Goal: Task Accomplishment & Management: Use online tool/utility

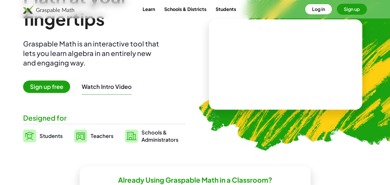
scroll to position [29, 0]
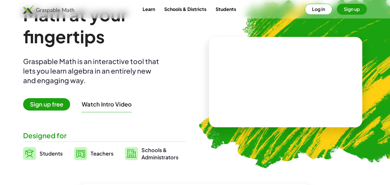
click at [49, 103] on span "Sign up free" at bounding box center [46, 104] width 47 height 12
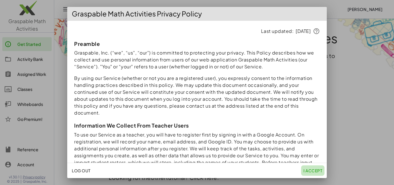
click at [310, 170] on span "I accept" at bounding box center [313, 170] width 19 height 5
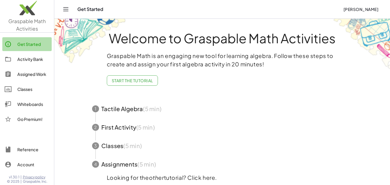
click at [35, 43] on div "Get Started" at bounding box center [33, 44] width 32 height 7
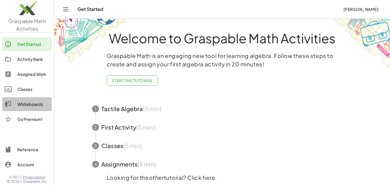
click at [32, 104] on div "Whiteboards" at bounding box center [33, 104] width 32 height 7
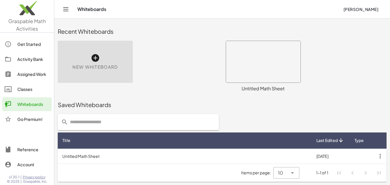
click at [93, 59] on icon at bounding box center [95, 57] width 9 height 9
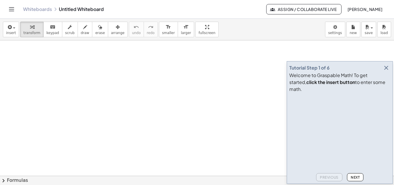
click at [389, 71] on icon "button" at bounding box center [386, 67] width 7 height 7
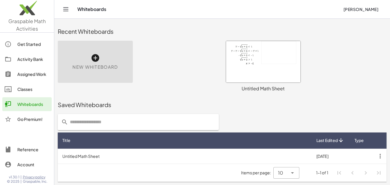
click at [90, 58] on div "New Whiteboard" at bounding box center [95, 62] width 75 height 42
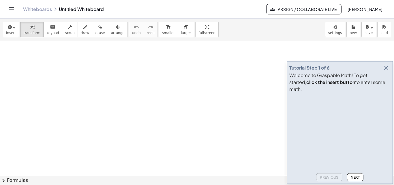
click at [386, 71] on icon "button" at bounding box center [386, 67] width 7 height 7
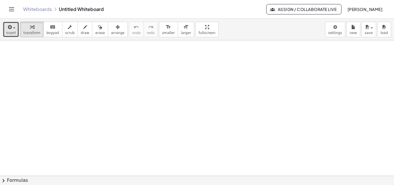
click at [12, 31] on span "insert" at bounding box center [11, 33] width 10 height 4
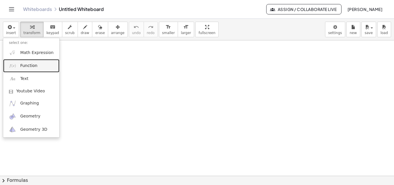
click at [33, 65] on span "Function" at bounding box center [28, 66] width 17 height 6
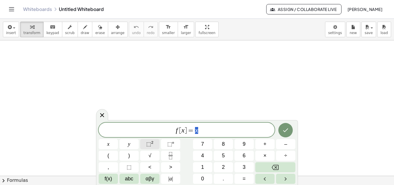
click at [149, 144] on span "⬚" at bounding box center [148, 144] width 5 height 6
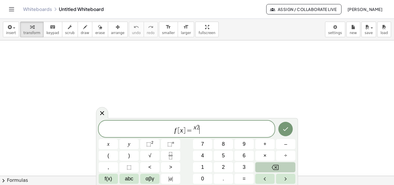
click at [278, 163] on button "Backspace" at bounding box center [276, 167] width 40 height 10
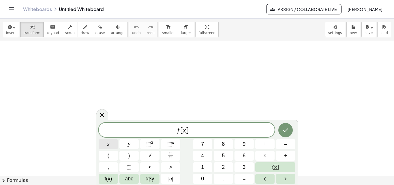
click at [108, 145] on span "x" at bounding box center [108, 144] width 2 height 8
click at [152, 145] on span "⬚ 2" at bounding box center [149, 144] width 7 height 8
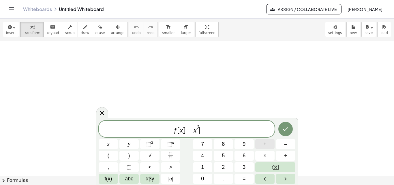
click at [264, 145] on span "+" at bounding box center [265, 144] width 3 height 8
click at [206, 166] on button "1" at bounding box center [202, 167] width 19 height 10
click at [285, 130] on icon "Done" at bounding box center [285, 129] width 7 height 7
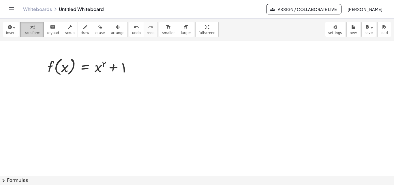
click at [30, 29] on icon "button" at bounding box center [32, 27] width 4 height 7
click at [12, 30] on div "button" at bounding box center [11, 26] width 10 height 7
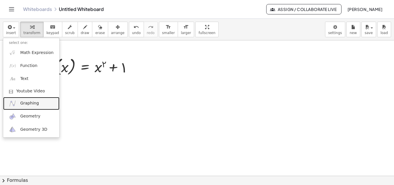
click at [34, 100] on link "Graphing" at bounding box center [31, 103] width 56 height 13
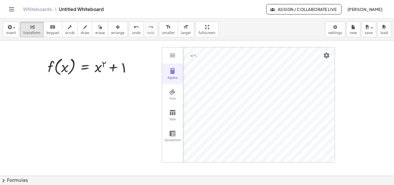
click at [172, 79] on div "Algebra" at bounding box center [172, 80] width 18 height 8
click at [172, 71] on img "Graphing Calculator" at bounding box center [172, 71] width 7 height 7
click at [169, 157] on img "Graphing Calculator" at bounding box center [167, 159] width 10 height 10
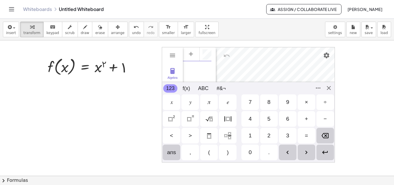
scroll to position [3, 0]
click at [189, 102] on div "𝑦" at bounding box center [190, 102] width 2 height 7
click at [309, 133] on div "=" at bounding box center [307, 136] width 18 height 16
click at [325, 132] on div "Backspace" at bounding box center [326, 136] width 18 height 16
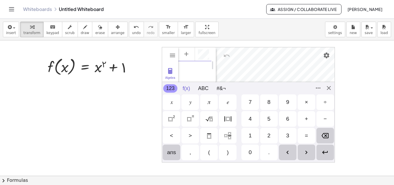
click at [188, 89] on button "f(x)" at bounding box center [186, 88] width 13 height 8
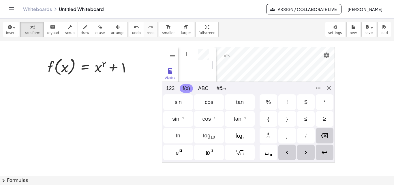
click at [188, 89] on button "f(x)" at bounding box center [186, 88] width 13 height 8
click at [330, 89] on div "Algebra Tools Table Spreadsheet GeoGebra Graphing Calculator Basic Tools Move P…" at bounding box center [248, 105] width 173 height 116
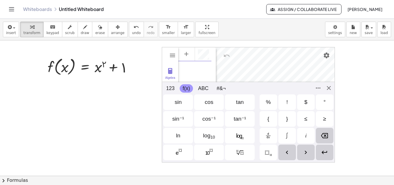
click at [168, 155] on img "Graphing Calculator" at bounding box center [167, 159] width 10 height 10
click at [170, 89] on button "123" at bounding box center [170, 88] width 14 height 8
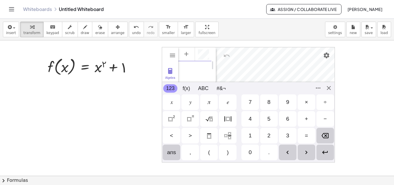
click at [172, 101] on div "𝑥" at bounding box center [172, 102] width 2 height 7
click at [174, 119] on img "Squared" at bounding box center [171, 119] width 7 height 7
click at [302, 119] on div "+" at bounding box center [307, 119] width 18 height 16
click at [253, 136] on div "1" at bounding box center [251, 136] width 18 height 16
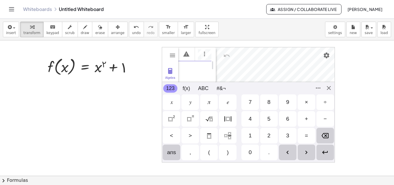
scroll to position [0, 7]
click at [327, 88] on div "Algebra Tools Table Spreadsheet GeoGebra Graphing Calculator Basic Tools Move P…" at bounding box center [248, 105] width 173 height 116
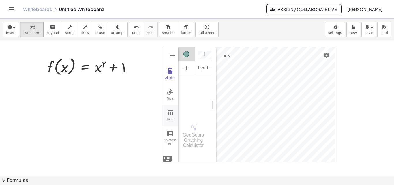
click at [172, 113] on img "Graphing Calculator" at bounding box center [170, 112] width 7 height 7
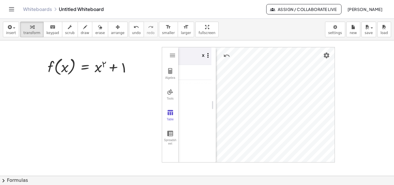
click at [208, 57] on img "Graphing Calculator" at bounding box center [208, 55] width 7 height 7
click at [201, 56] on div "x" at bounding box center [205, 55] width 15 height 17
click at [209, 55] on img "Graphing Calculator" at bounding box center [208, 55] width 7 height 7
click at [217, 84] on li "Import data" at bounding box center [235, 85] width 60 height 9
click at [193, 57] on th "x" at bounding box center [195, 56] width 35 height 18
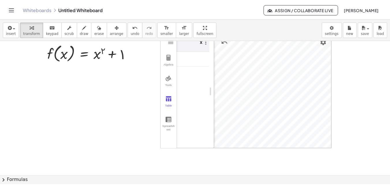
scroll to position [0, 0]
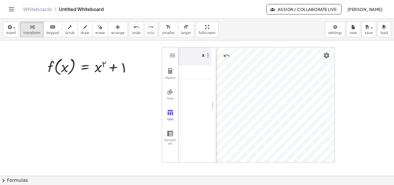
drag, startPoint x: 204, startPoint y: 109, endPoint x: 206, endPoint y: 100, distance: 8.9
click at [206, 100] on div "x" at bounding box center [194, 105] width 33 height 116
drag, startPoint x: 212, startPoint y: 105, endPoint x: 219, endPoint y: 106, distance: 6.7
click at [327, 53] on img "Settings" at bounding box center [326, 55] width 7 height 7
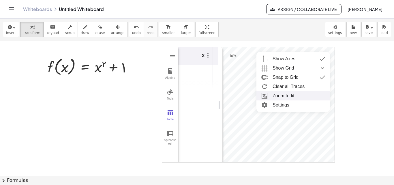
click at [292, 94] on li "Zoom to fit" at bounding box center [294, 95] width 74 height 9
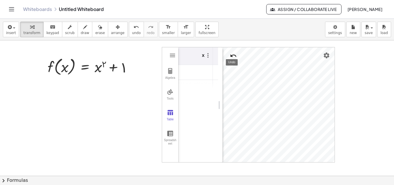
click at [234, 56] on img "Undo" at bounding box center [233, 55] width 7 height 7
drag, startPoint x: 220, startPoint y: 103, endPoint x: 179, endPoint y: 103, distance: 40.7
click at [193, 54] on div "insert select one: Math Expression Function Text Youtube Video Graphing Geometr…" at bounding box center [197, 102] width 394 height 166
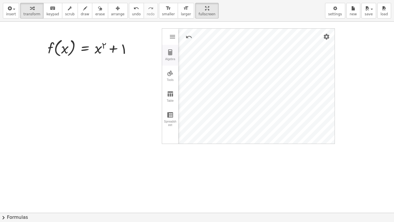
drag, startPoint x: 166, startPoint y: 31, endPoint x: 170, endPoint y: 51, distance: 20.4
click at [170, 51] on div "Algebra Tools Table Spreadsheet" at bounding box center [170, 87] width 16 height 116
click at [200, 36] on div "f ( , x ) = + x ٢ + ١ Algebra Tools Table Spreadsheet Input… GeoGebra Graphing …" at bounding box center [197, 213] width 394 height 382
click at [334, 30] on div "Graphing Calculator" at bounding box center [256, 87] width 157 height 116
click at [335, 31] on div "Algebra Tools Table Spreadsheet Input… GeoGebra Graphing Calculator Basic Tools…" at bounding box center [248, 86] width 173 height 116
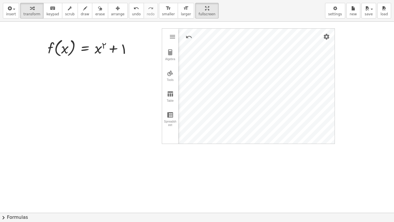
click at [335, 31] on div "Algebra Tools Table Spreadsheet Input… GeoGebra Graphing Calculator Basic Tools…" at bounding box center [248, 86] width 173 height 116
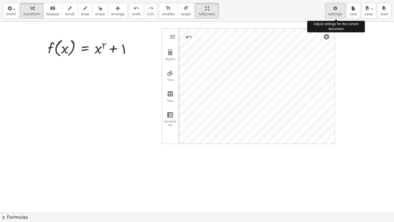
click at [336, 11] on icon "button" at bounding box center [336, 8] width 4 height 7
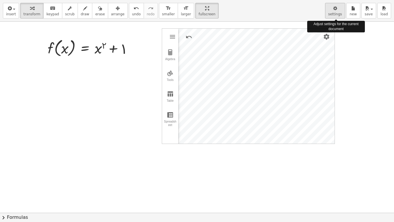
click at [336, 11] on icon "button" at bounding box center [336, 8] width 4 height 7
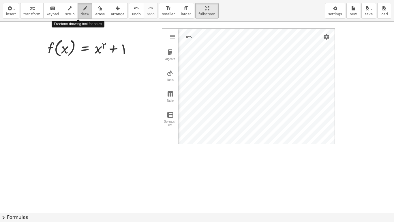
click at [83, 8] on icon "button" at bounding box center [85, 8] width 4 height 7
click at [81, 14] on span "draw" at bounding box center [85, 14] width 9 height 4
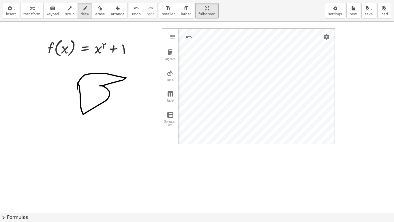
drag, startPoint x: 77, startPoint y: 83, endPoint x: 78, endPoint y: 89, distance: 6.1
click at [78, 89] on div at bounding box center [197, 213] width 394 height 382
click at [128, 118] on div at bounding box center [197, 213] width 394 height 382
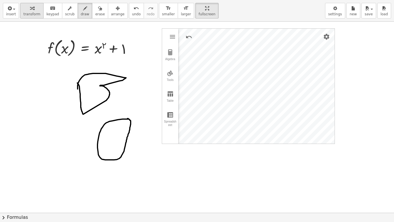
click at [31, 10] on icon "button" at bounding box center [32, 8] width 4 height 7
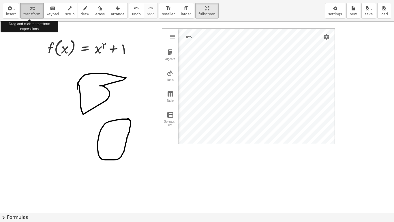
click at [31, 10] on icon "button" at bounding box center [32, 8] width 4 height 7
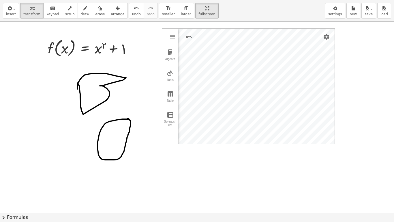
click at [108, 124] on div at bounding box center [197, 213] width 394 height 382
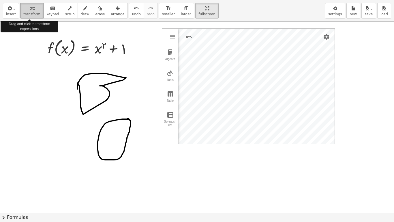
click at [28, 12] on span "transform" at bounding box center [31, 14] width 17 height 4
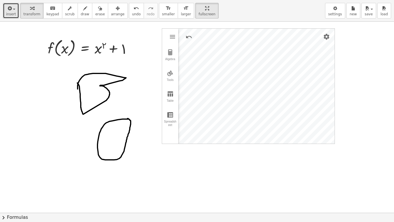
click at [8, 12] on span "insert" at bounding box center [11, 14] width 10 height 4
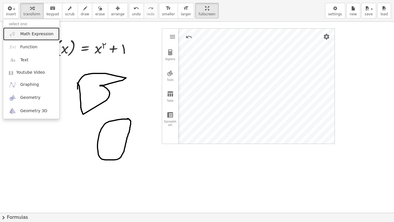
click at [38, 33] on span "Math Expression" at bounding box center [36, 34] width 33 height 6
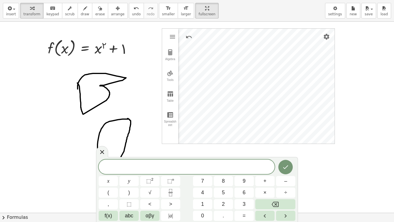
click at [23, 131] on div at bounding box center [197, 213] width 394 height 382
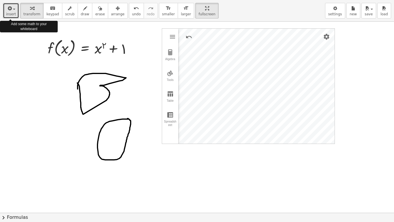
click at [11, 13] on span "insert" at bounding box center [11, 14] width 10 height 4
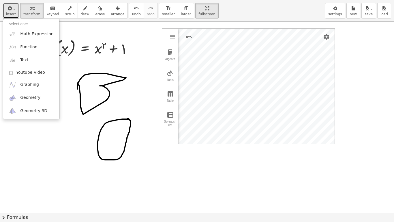
click at [119, 30] on div at bounding box center [197, 213] width 394 height 382
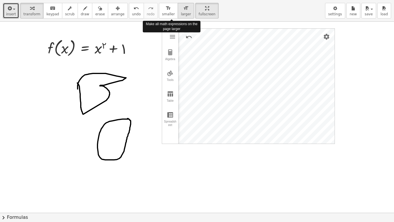
click at [181, 10] on div "format_size" at bounding box center [186, 8] width 10 height 7
click at [183, 8] on icon "format_size" at bounding box center [185, 8] width 5 height 7
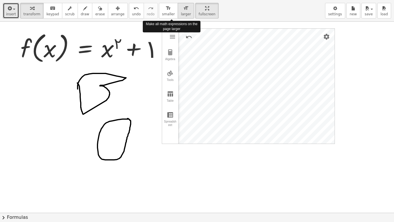
click at [183, 8] on icon "format_size" at bounding box center [185, 8] width 5 height 7
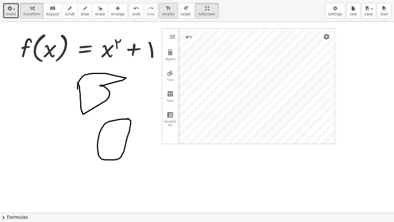
click at [162, 10] on div "format_size" at bounding box center [168, 8] width 13 height 7
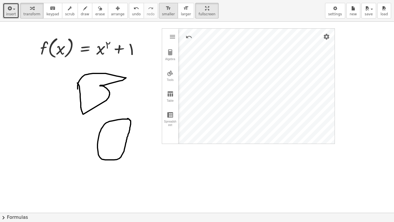
click at [162, 10] on div "format_size" at bounding box center [168, 8] width 13 height 7
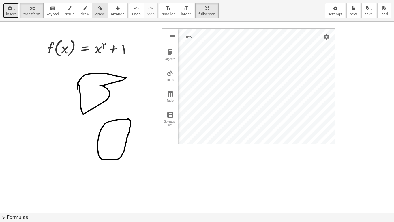
click at [95, 12] on span "erase" at bounding box center [100, 14] width 10 height 4
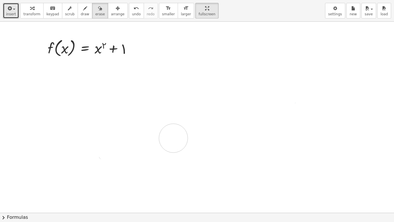
drag, startPoint x: 120, startPoint y: 77, endPoint x: 185, endPoint y: 111, distance: 73.2
click at [212, 128] on div at bounding box center [197, 213] width 394 height 382
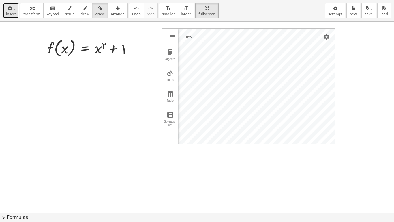
click at [172, 36] on div at bounding box center [197, 213] width 394 height 382
click at [30, 12] on icon "button" at bounding box center [32, 8] width 4 height 7
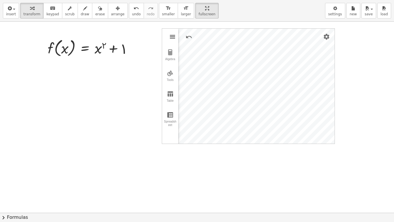
click at [172, 38] on img "Graphing Calculator" at bounding box center [172, 36] width 7 height 7
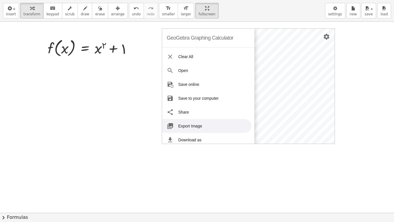
click at [191, 126] on li "Export Image" at bounding box center [207, 126] width 90 height 14
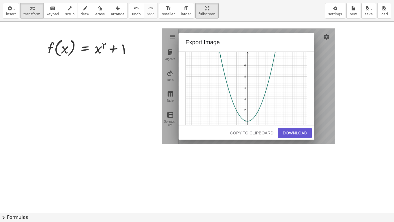
drag, startPoint x: 310, startPoint y: 38, endPoint x: 293, endPoint y: 66, distance: 32.7
click at [293, 66] on div "Export Image Copy to Clipboard Download" at bounding box center [247, 86] width 136 height 106
click at [252, 46] on div "Export Image Copy to Clipboard Download" at bounding box center [247, 86] width 136 height 106
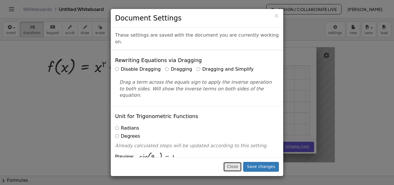
click at [237, 166] on button "Close" at bounding box center [233, 167] width 18 height 10
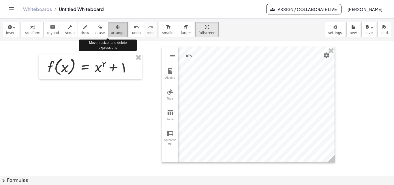
click at [116, 30] on icon "button" at bounding box center [118, 27] width 4 height 7
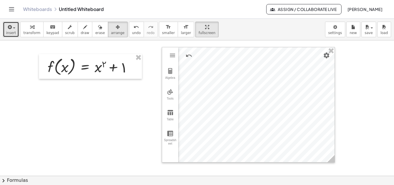
click at [8, 32] on span "insert" at bounding box center [11, 33] width 10 height 4
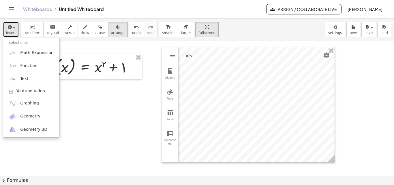
click at [75, 121] on div at bounding box center [197, 175] width 394 height 271
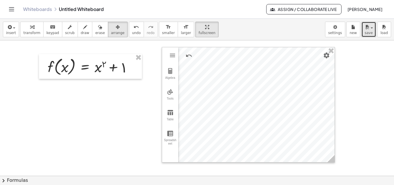
click at [371, 30] on button "save" at bounding box center [369, 30] width 15 height 16
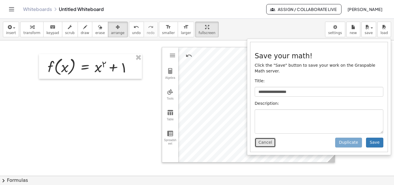
click at [263, 138] on button "Cancel" at bounding box center [265, 143] width 21 height 10
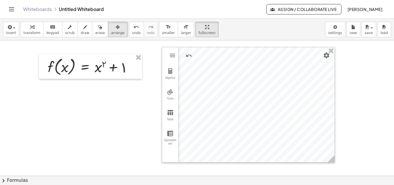
click at [10, 8] on icon "Toggle navigation" at bounding box center [11, 9] width 7 height 7
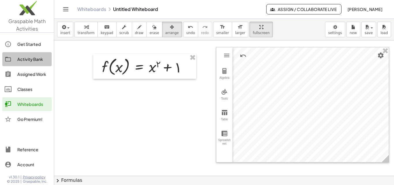
click at [34, 58] on div "Activity Bank" at bounding box center [33, 59] width 32 height 7
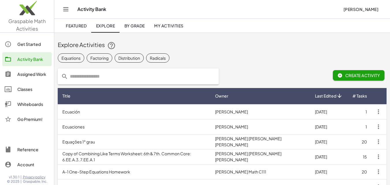
click at [36, 75] on div "Assigned Work" at bounding box center [33, 74] width 32 height 7
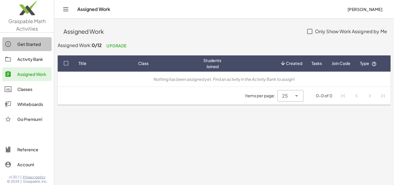
click at [32, 43] on div "Get Started" at bounding box center [33, 44] width 32 height 7
